Goal: Information Seeking & Learning: Find specific fact

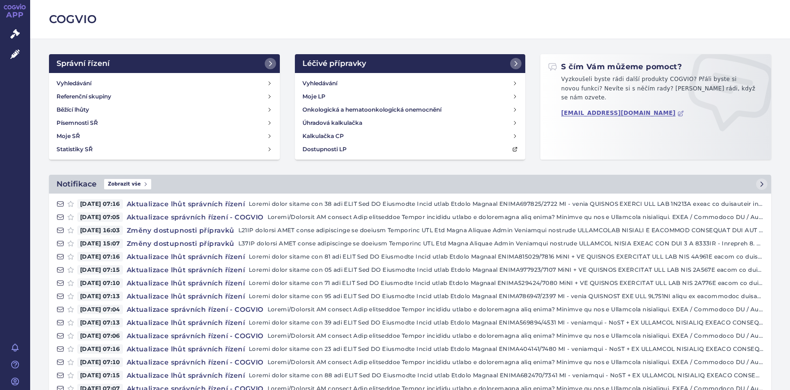
click at [18, 29] on icon at bounding box center [14, 33] width 9 height 9
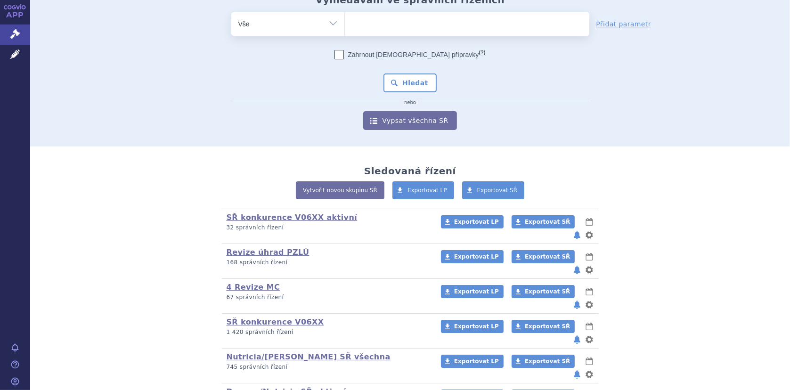
scroll to position [75, 0]
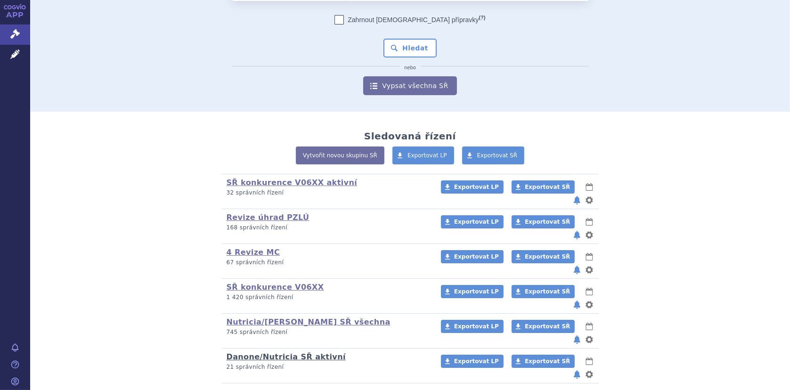
click at [274, 352] on link "Danone/Nutricia SŘ aktivní" at bounding box center [285, 356] width 119 height 9
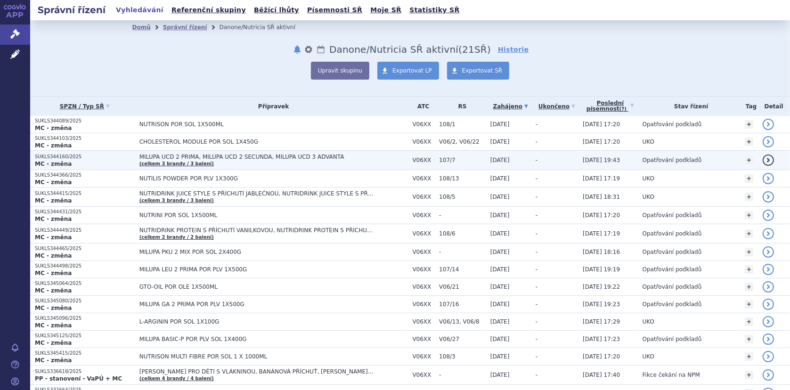
click at [176, 158] on span "MILUPA UCD 2 PRIMA, MILUPA UCD 2 SECUNDA, MILUPA UCD 3 ADVANTA" at bounding box center [256, 157] width 235 height 7
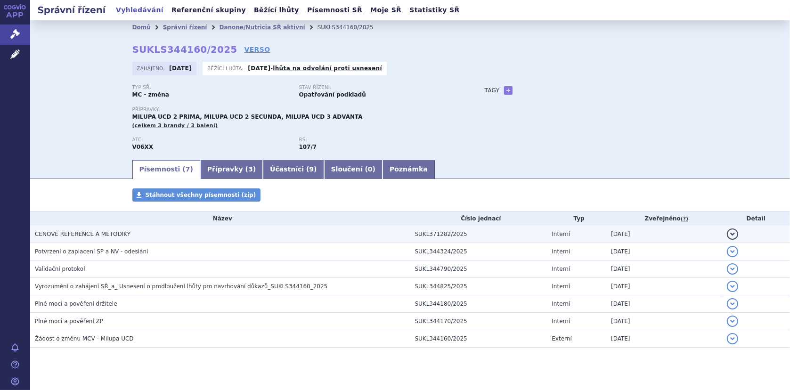
click at [62, 234] on span "CENOVÉ REFERENCE A METODIKY" at bounding box center [83, 234] width 96 height 7
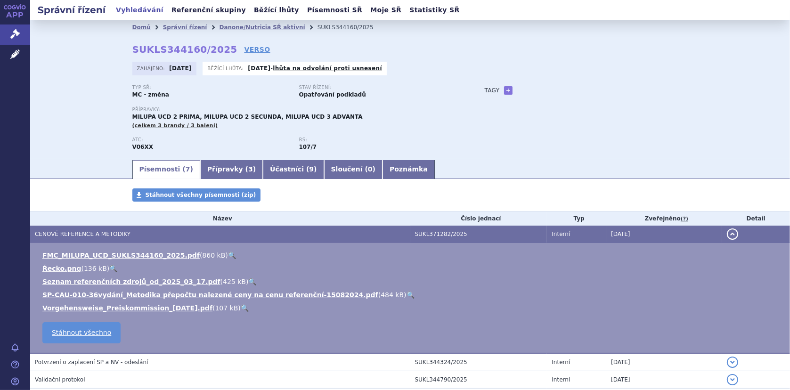
click at [228, 251] on link "🔍" at bounding box center [232, 255] width 8 height 8
